Goal: Information Seeking & Learning: Learn about a topic

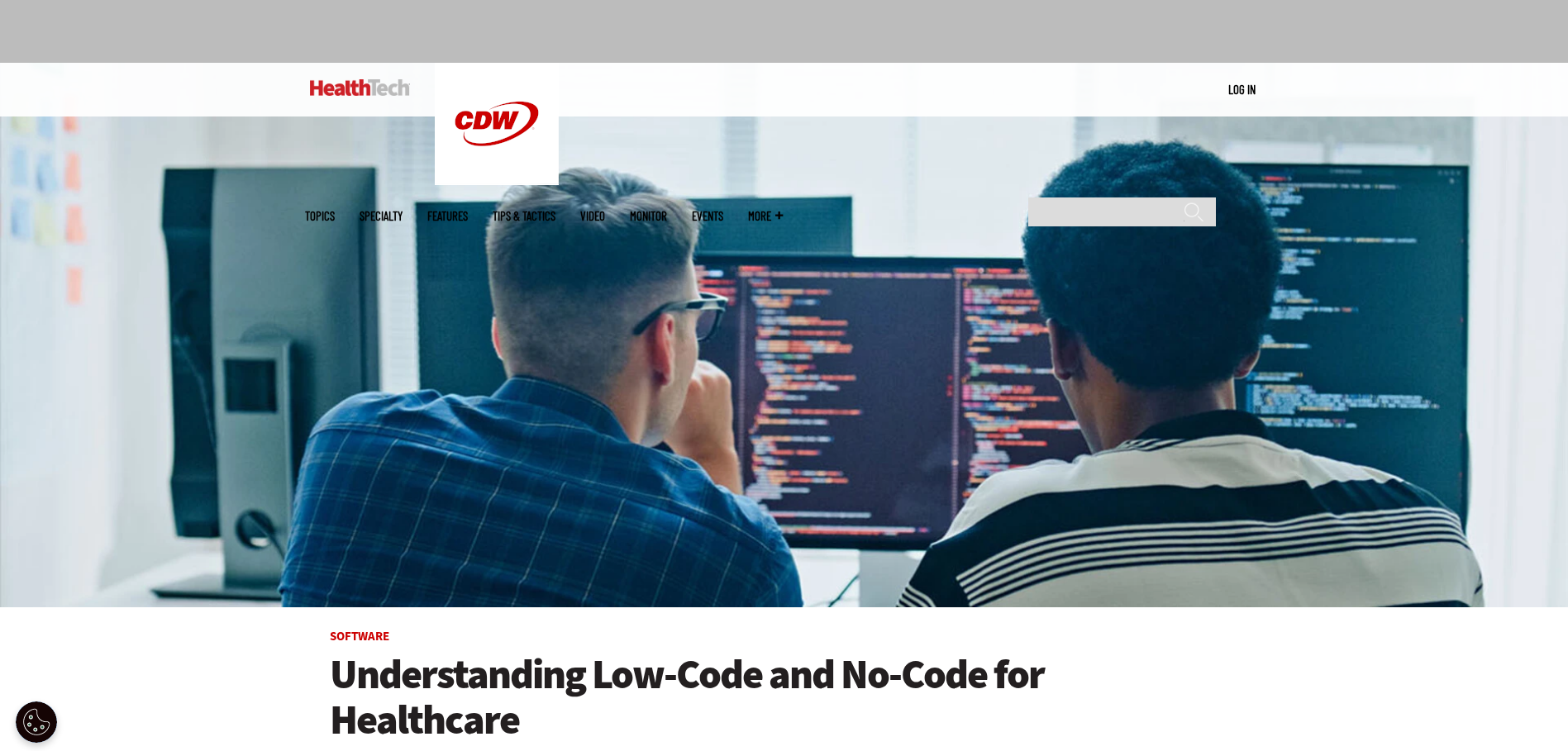
scroll to position [83, 0]
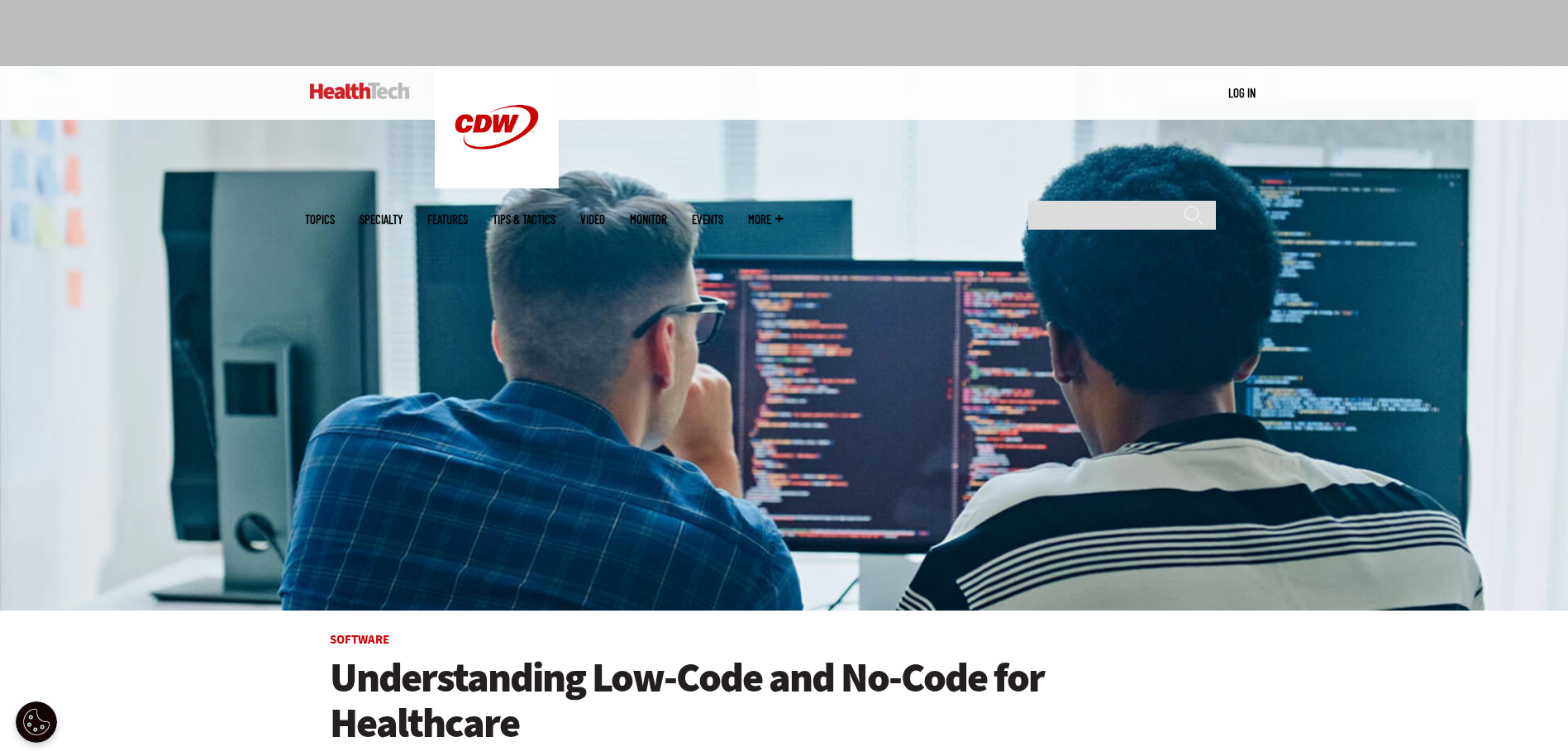
click at [375, 90] on img at bounding box center [360, 91] width 100 height 16
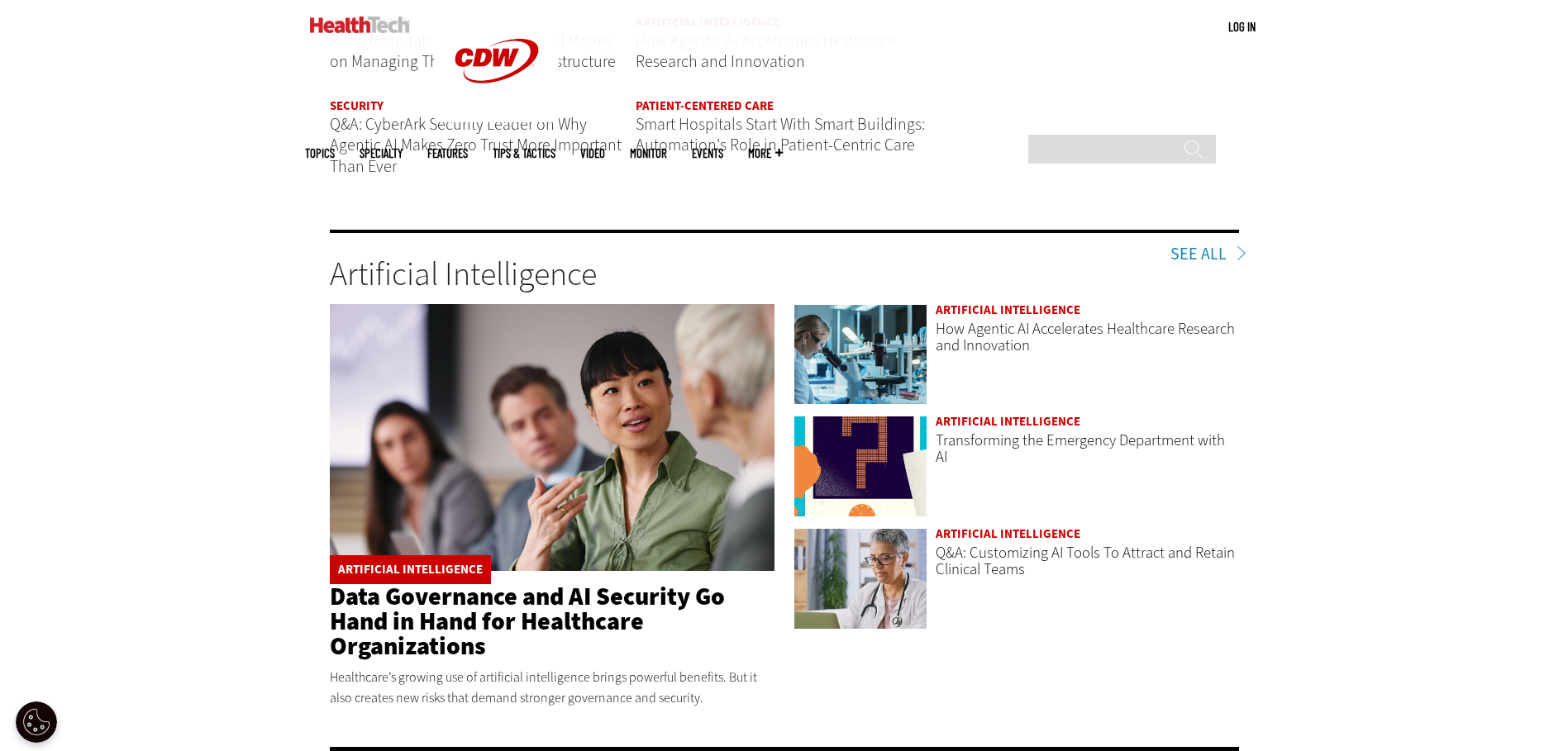
scroll to position [2231, 0]
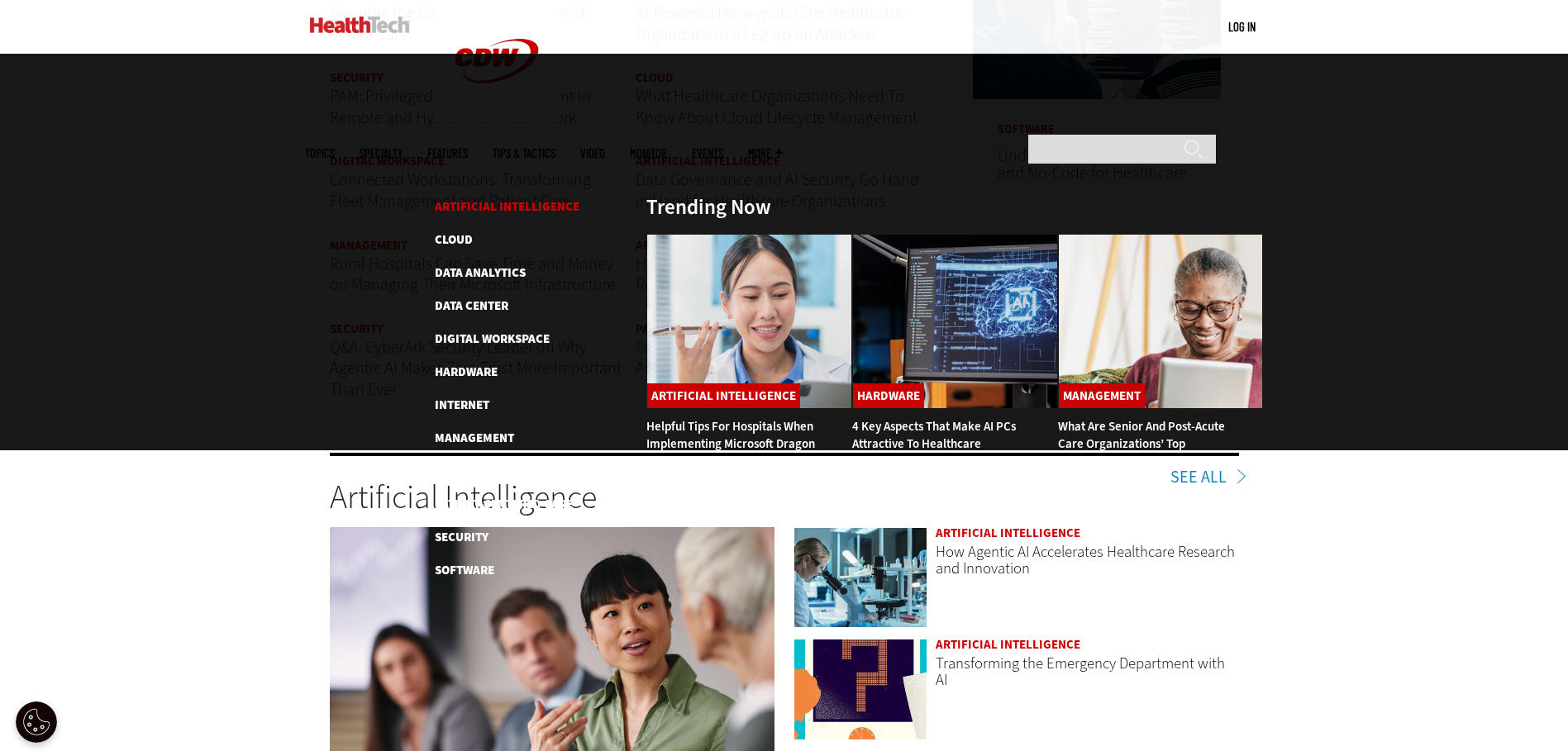
click at [450, 198] on link "Artificial Intelligence" at bounding box center [507, 206] width 145 height 16
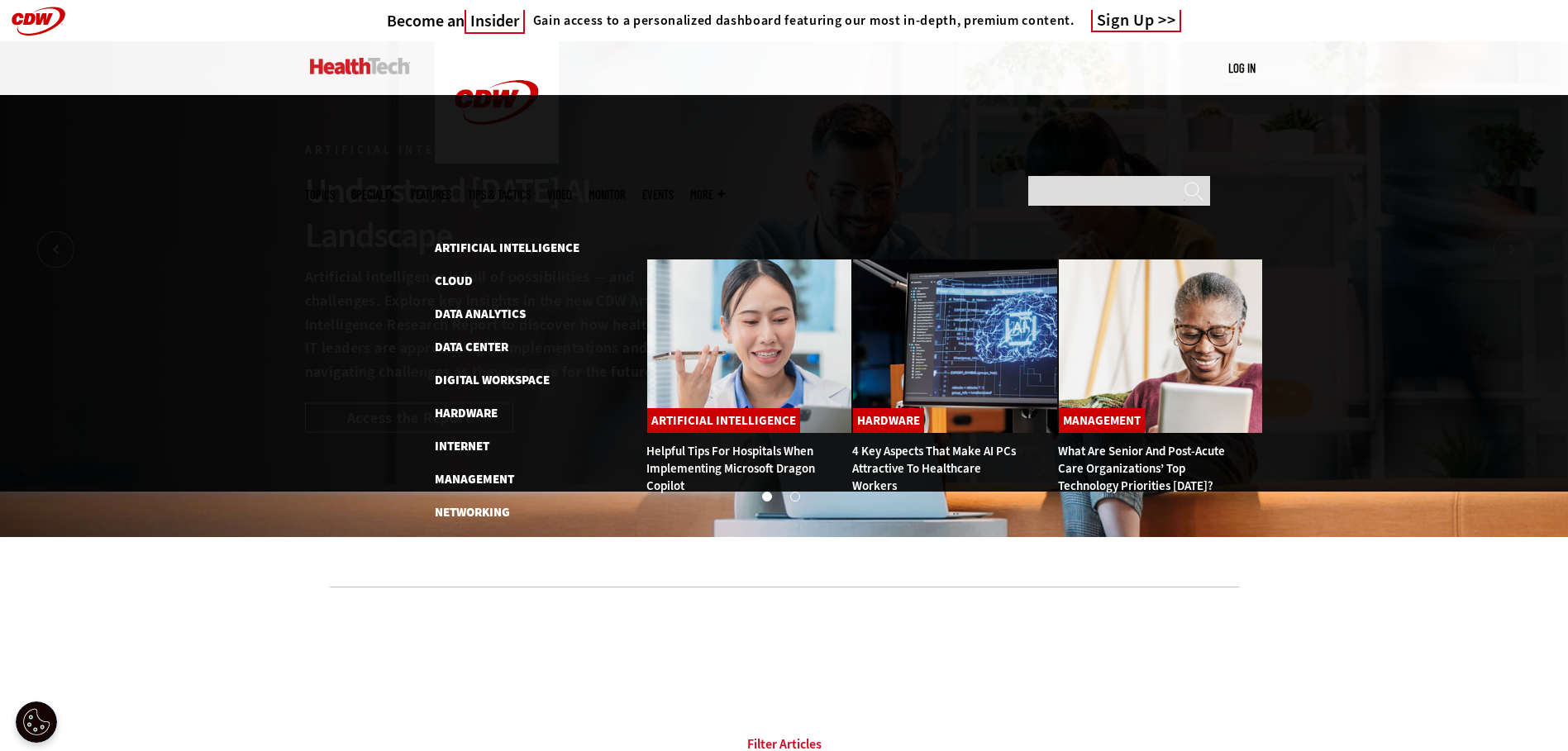
click at [361, 73] on img at bounding box center [360, 66] width 100 height 16
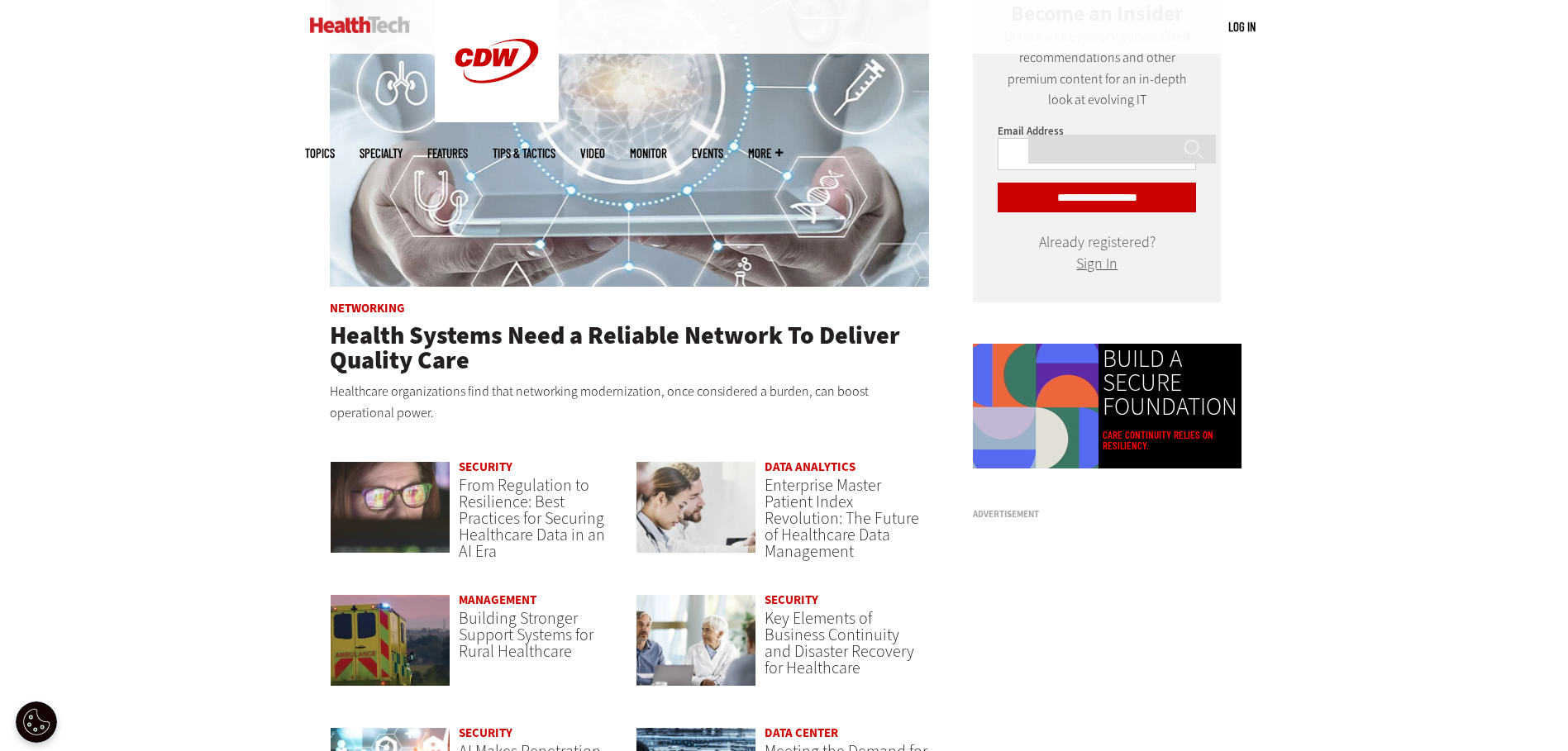
scroll to position [1074, 0]
